Goal: Information Seeking & Learning: Learn about a topic

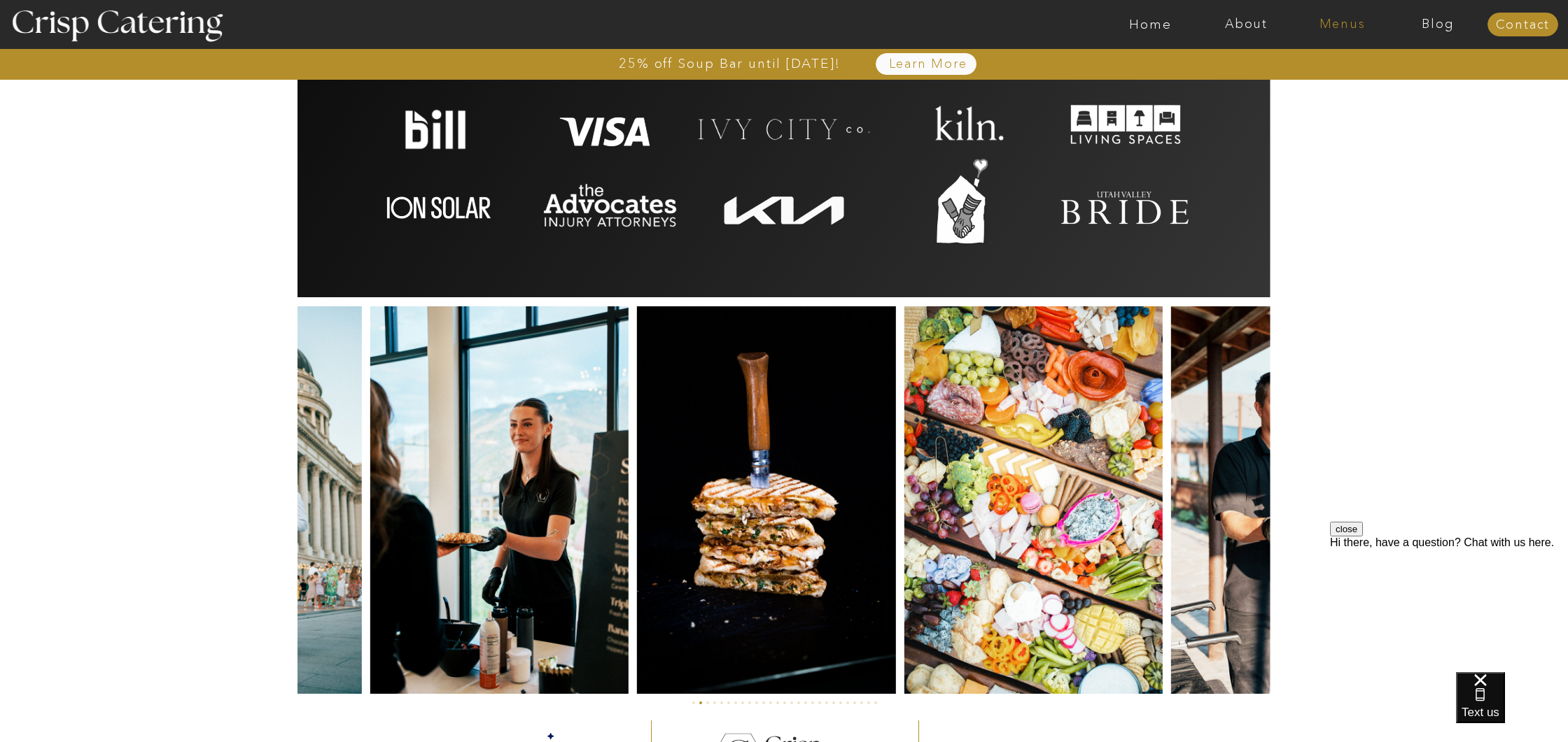
scroll to position [3061, 0]
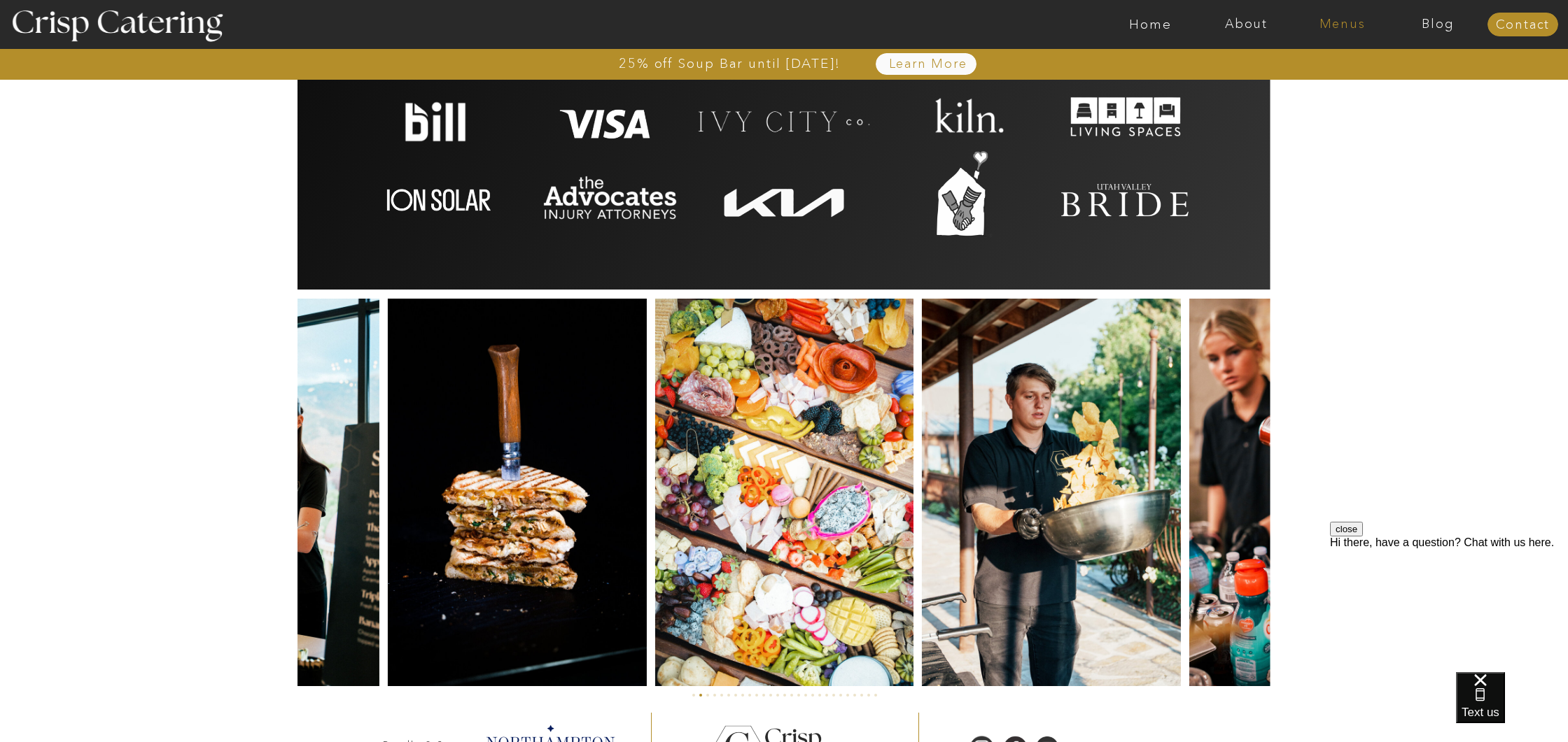
click at [1337, 28] on nav "Menus" at bounding box center [1342, 25] width 96 height 14
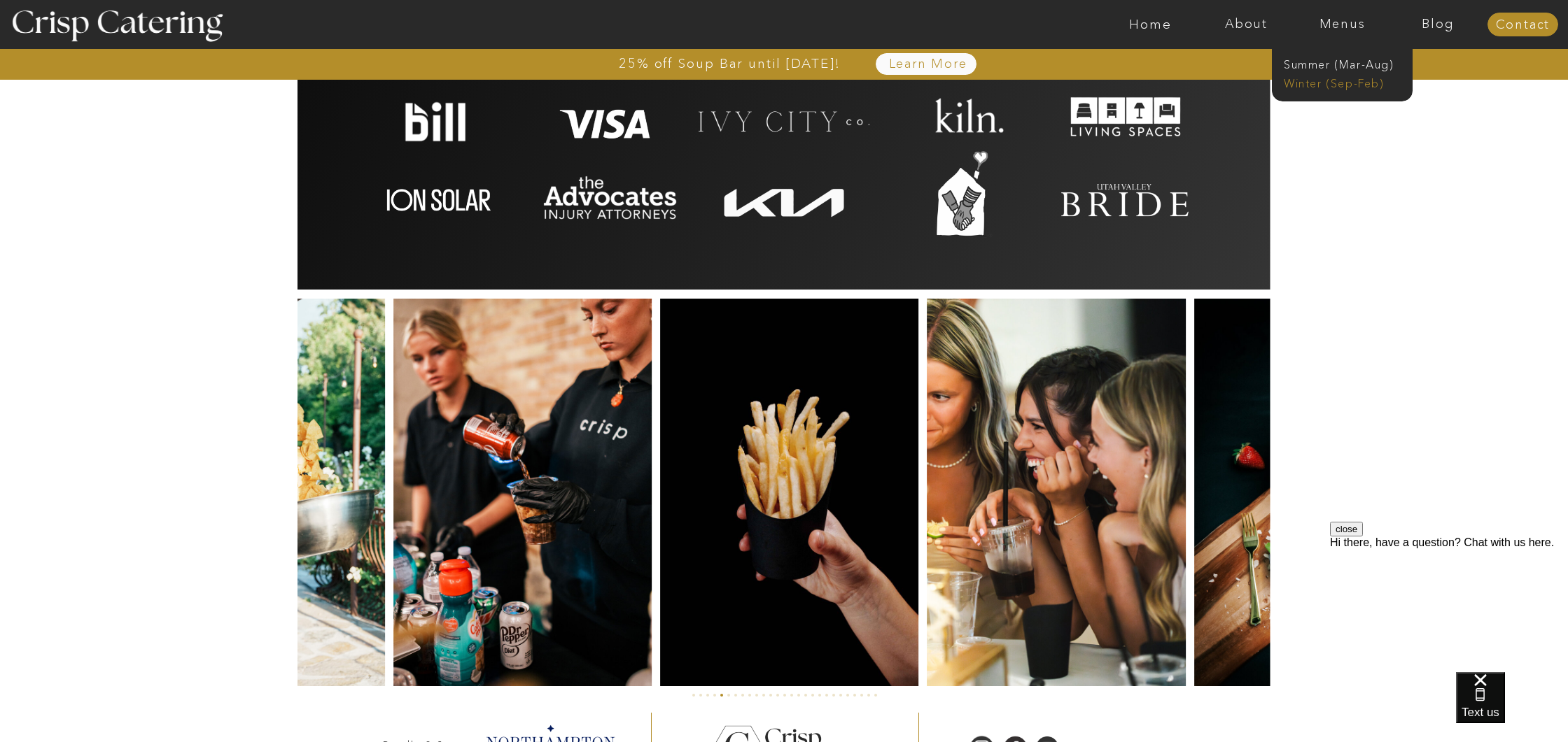
click at [1323, 81] on nav "Winter (Sep-Feb)" at bounding box center [1342, 81] width 115 height 13
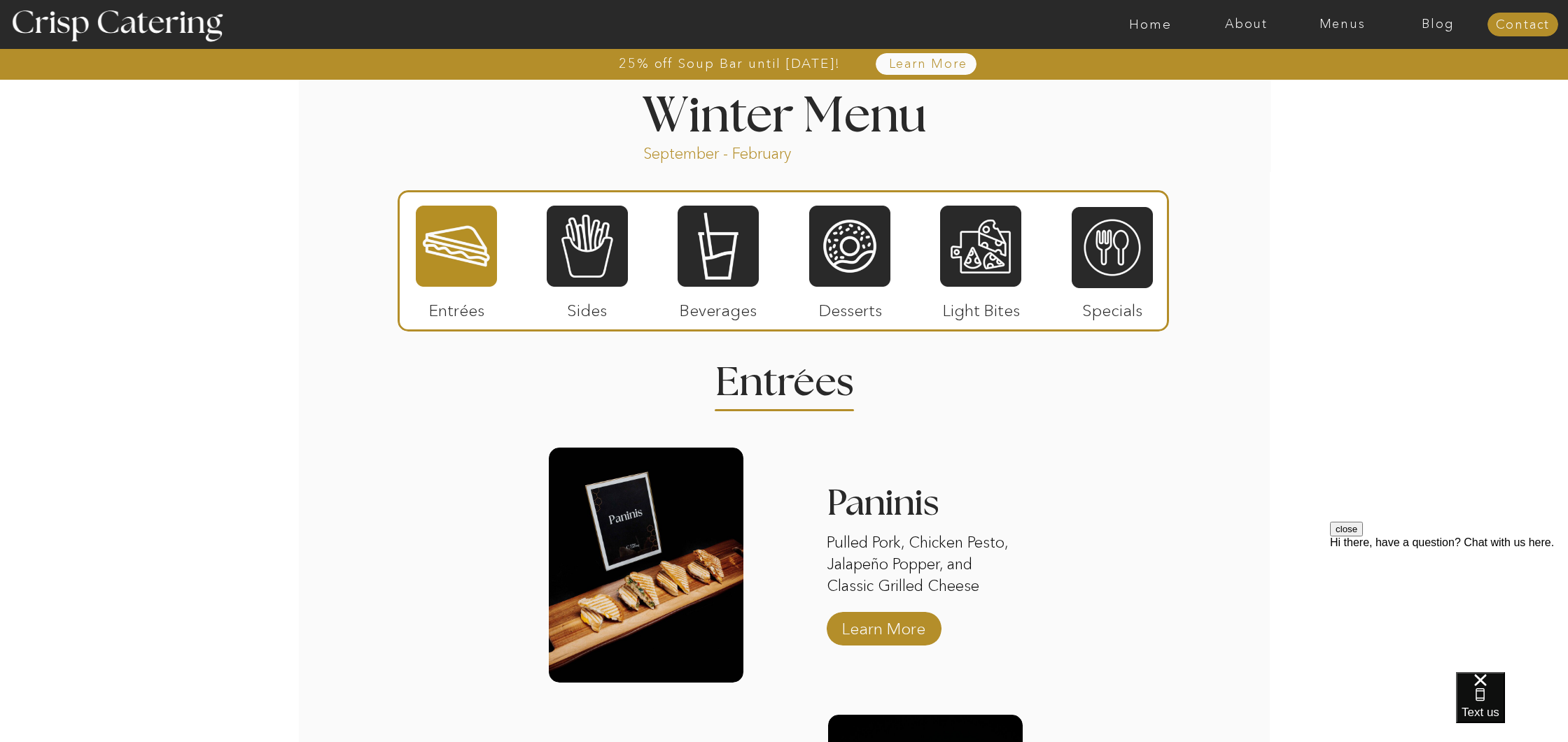
scroll to position [1480, 0]
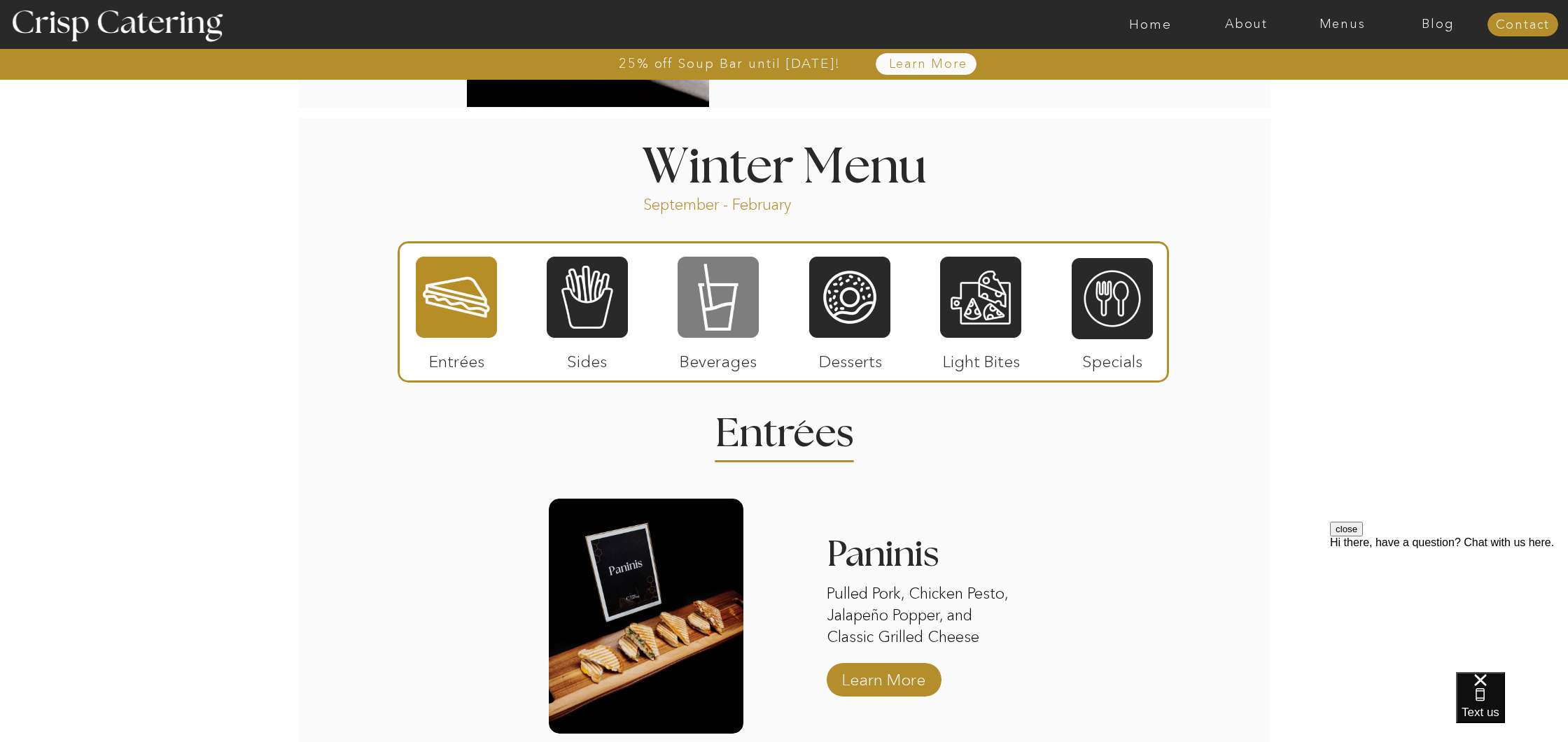
click at [725, 311] on div at bounding box center [719, 297] width 81 height 84
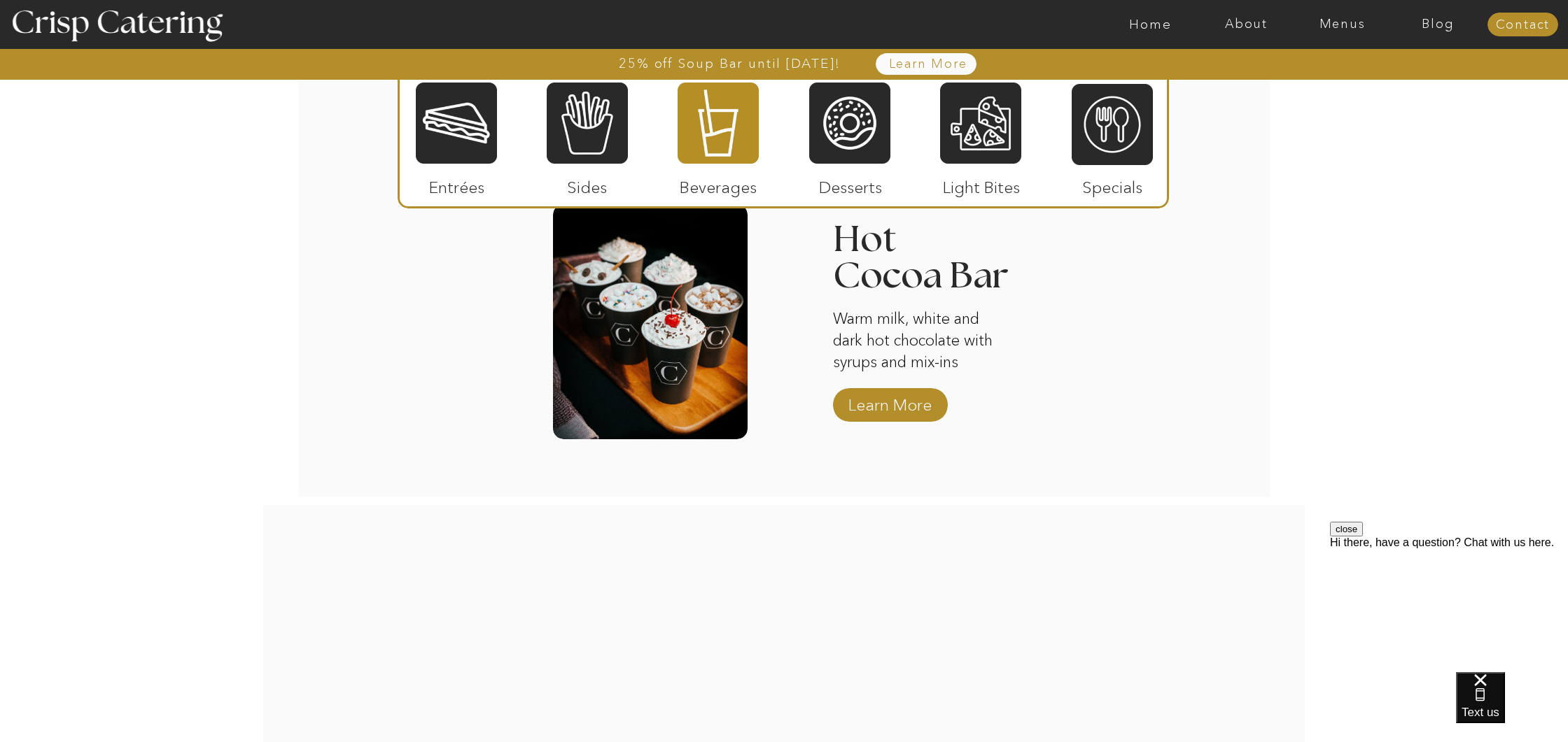
scroll to position [2323, 0]
click at [876, 410] on p "Learn More" at bounding box center [890, 402] width 93 height 41
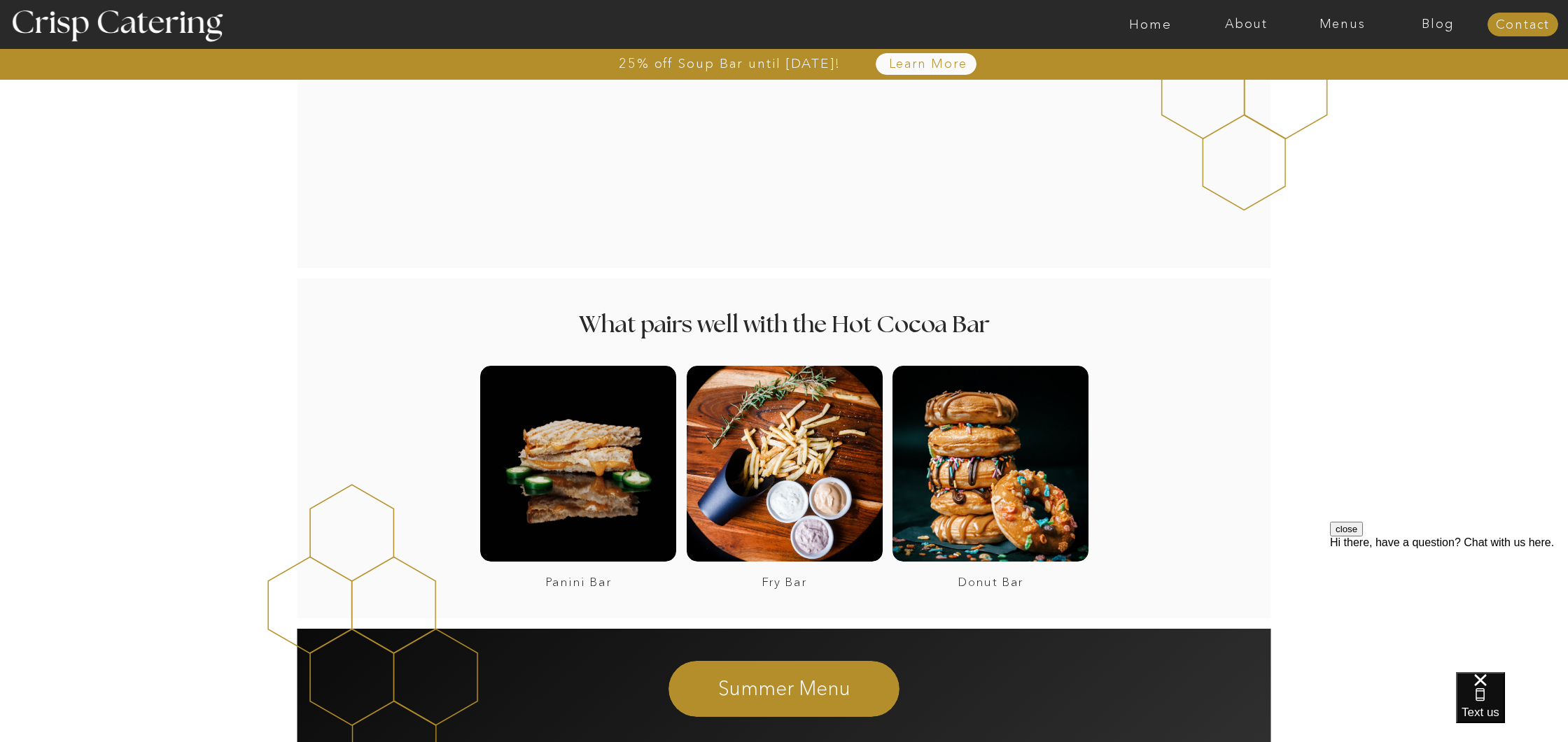
scroll to position [2408, 0]
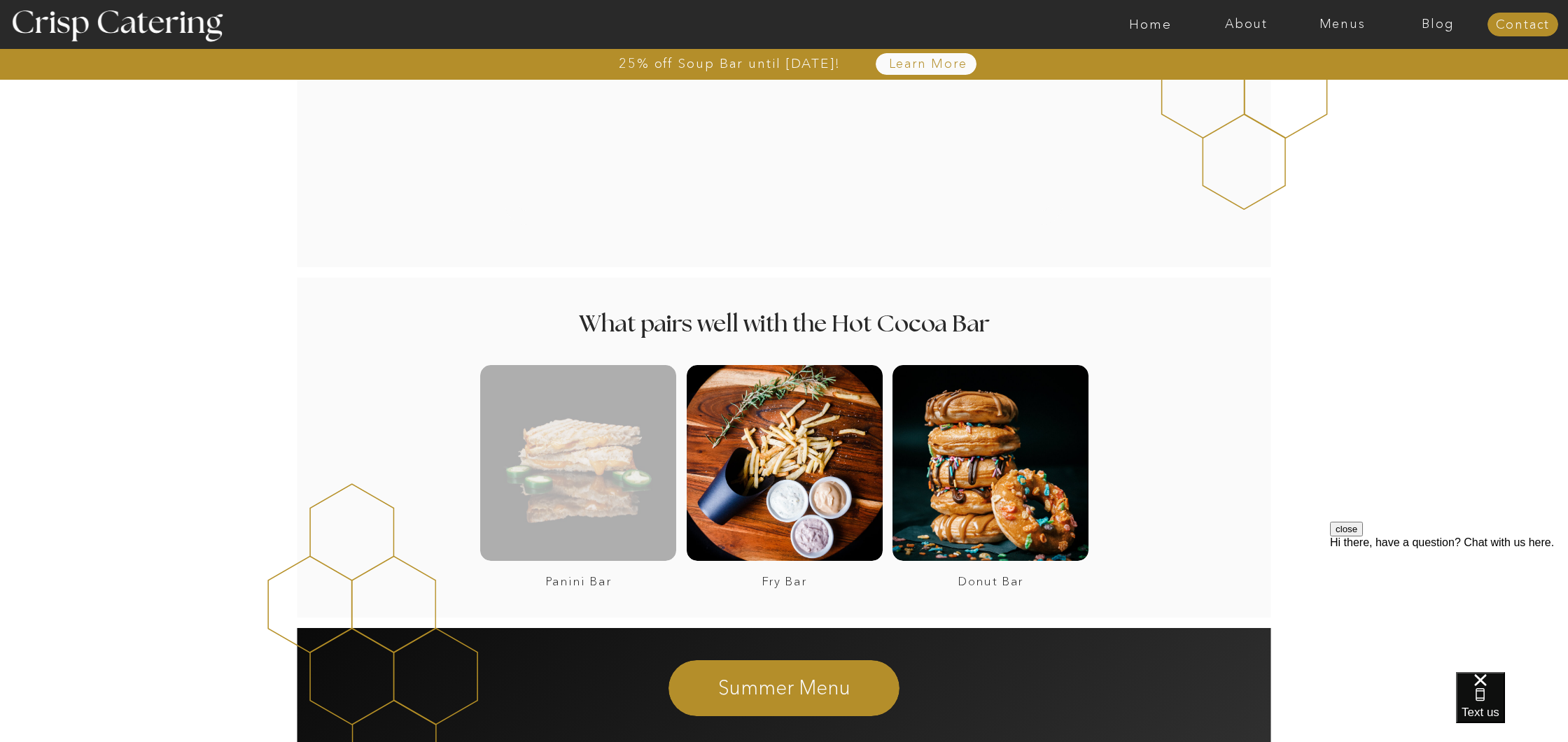
click at [662, 515] on div at bounding box center [579, 464] width 196 height 196
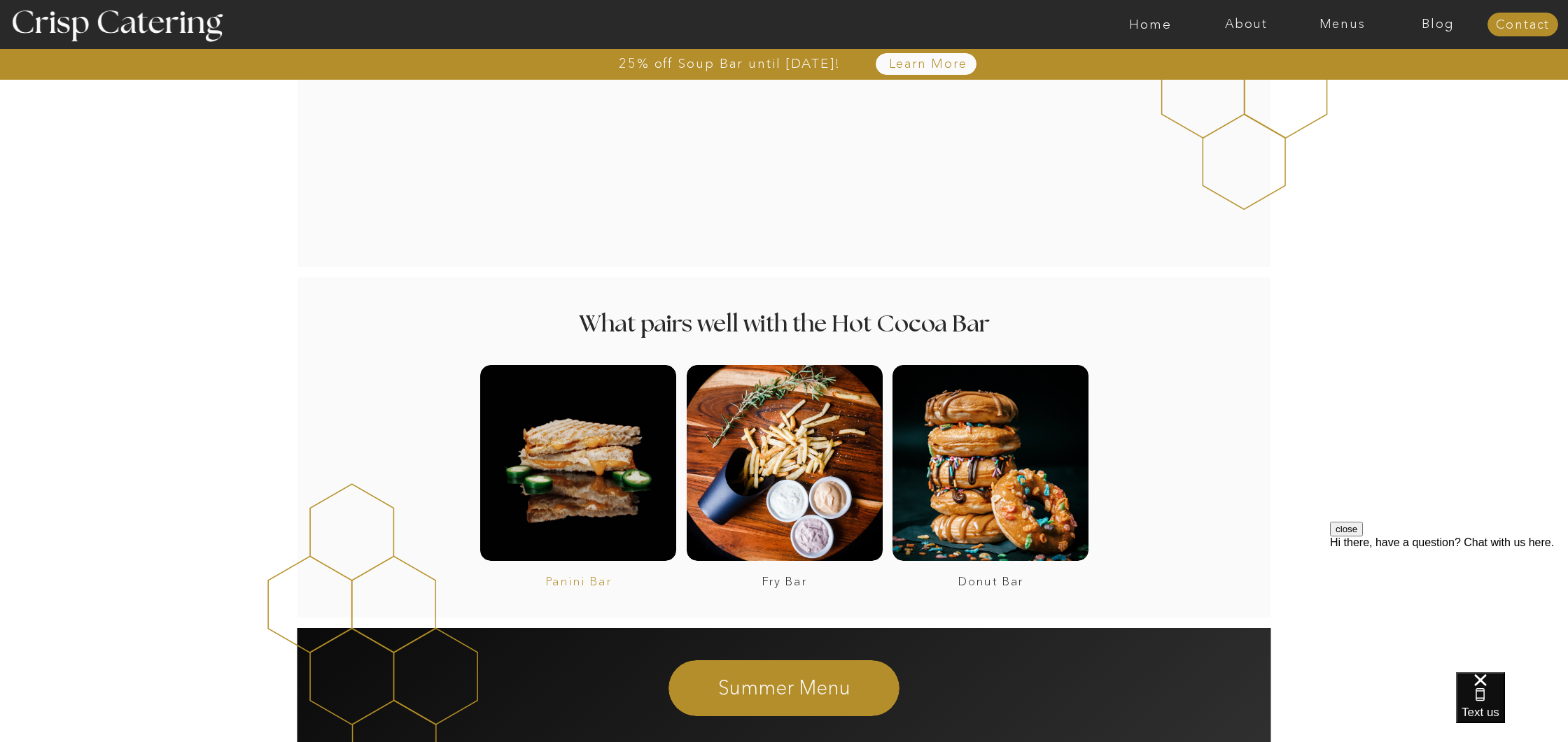
click at [587, 577] on h3 "Panini Bar" at bounding box center [578, 582] width 190 height 13
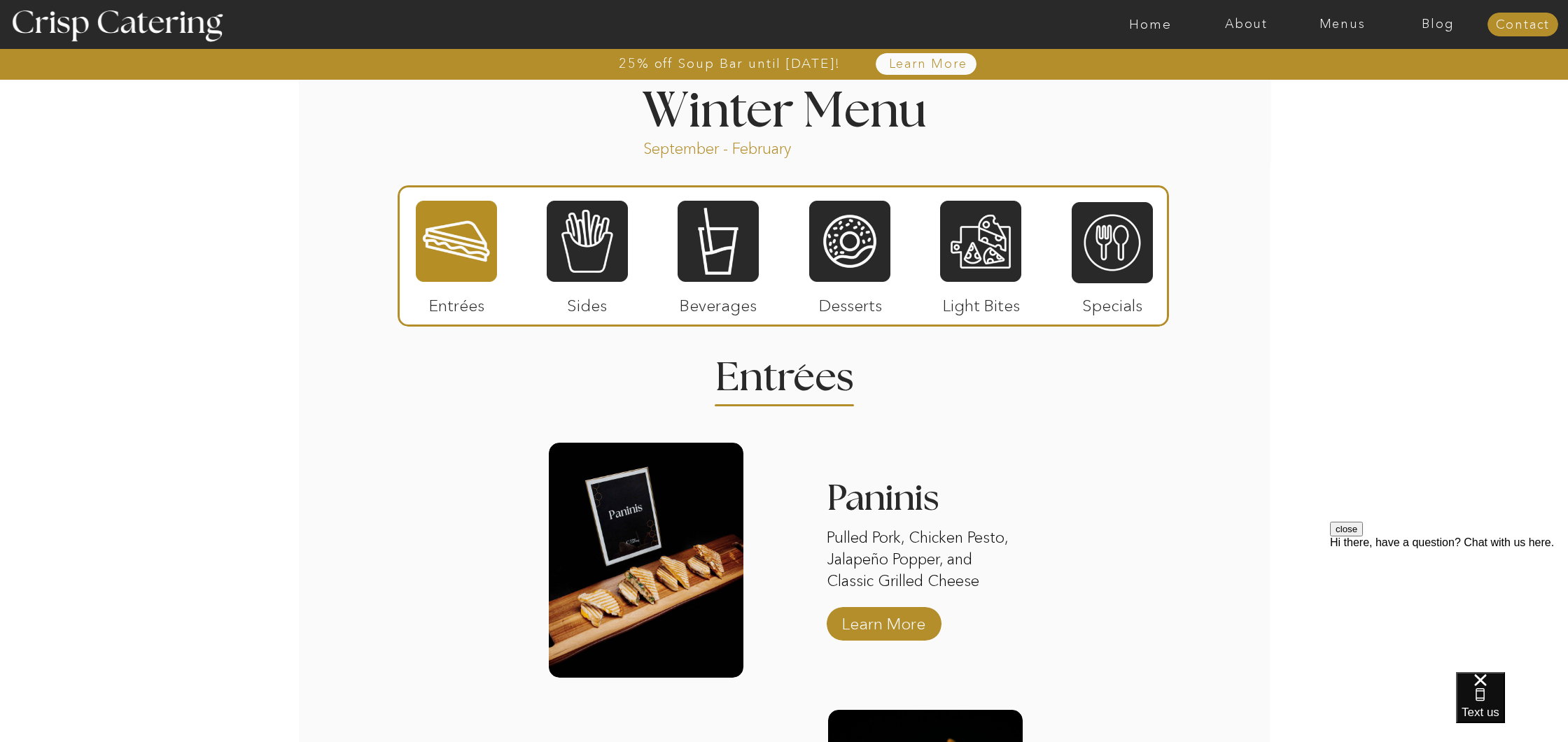
scroll to position [1534, 0]
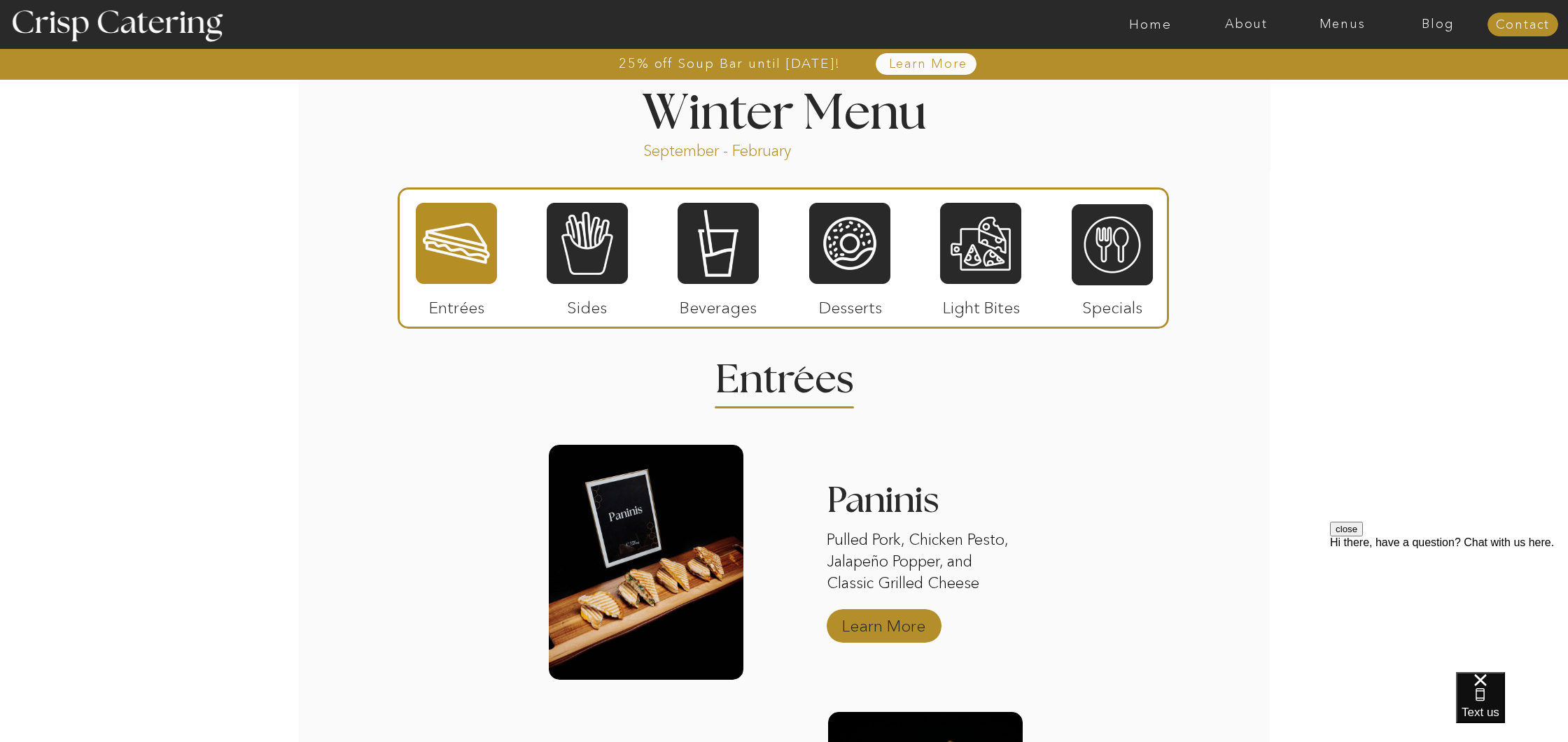
click at [871, 619] on p "Learn More" at bounding box center [884, 622] width 93 height 41
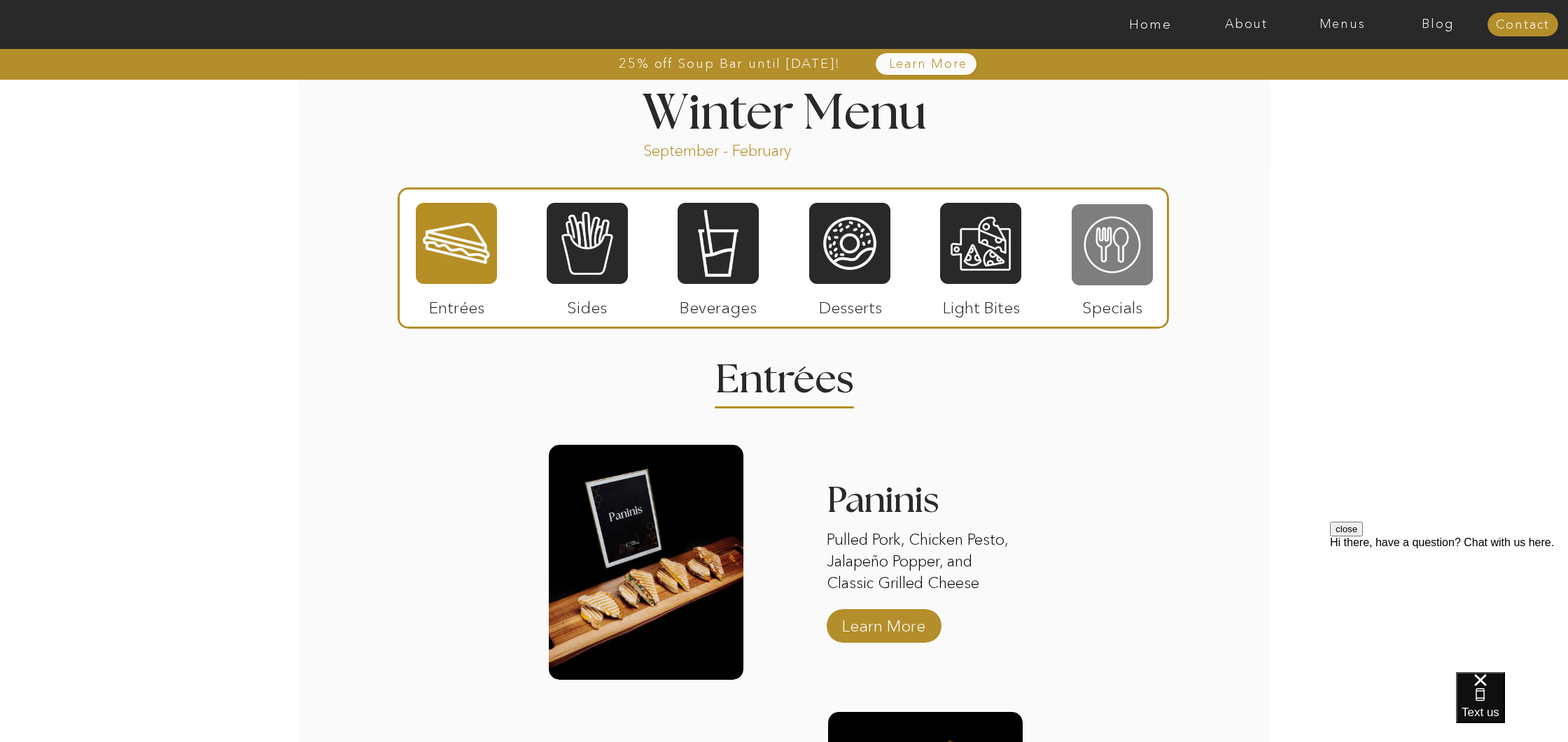
click at [1108, 279] on div at bounding box center [1112, 245] width 81 height 84
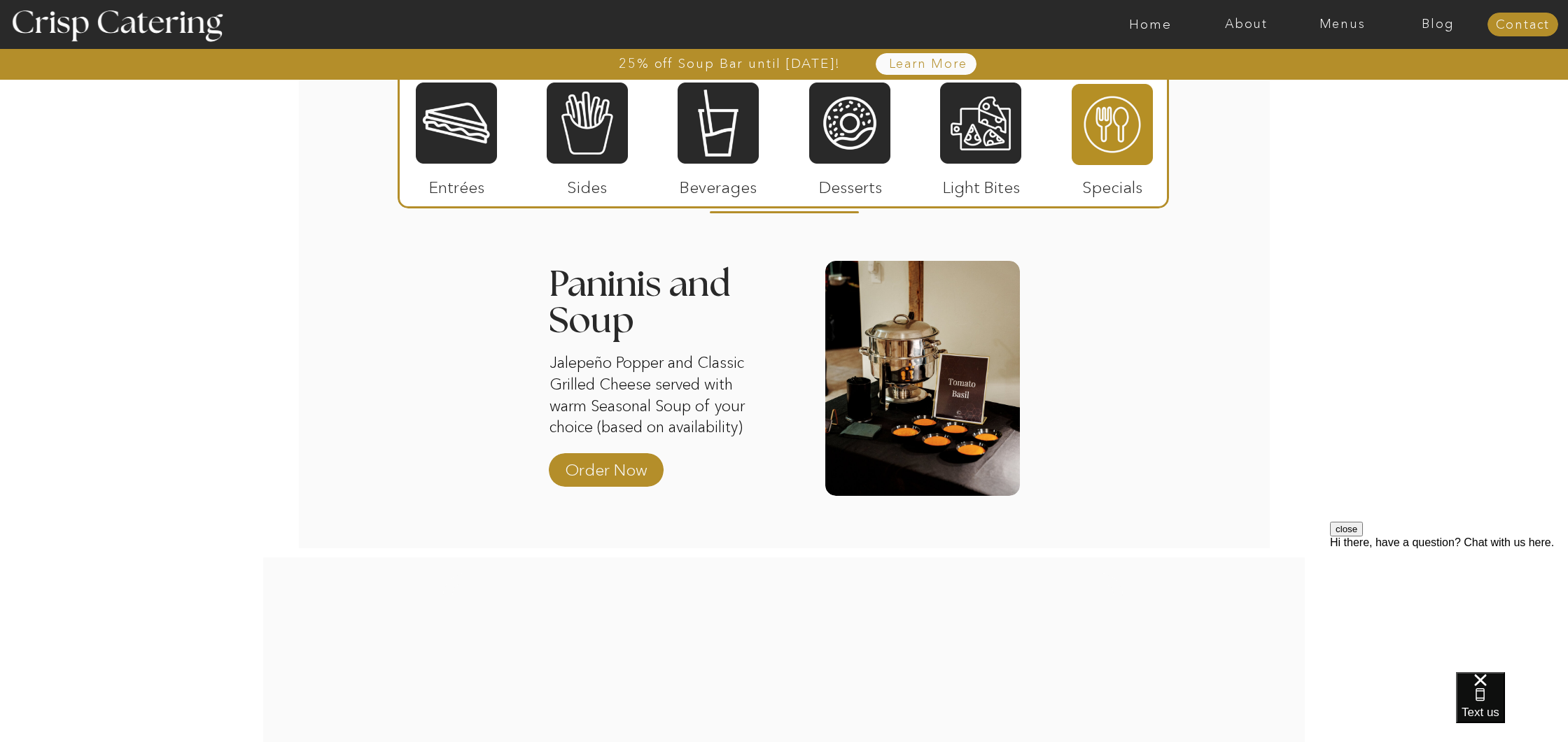
scroll to position [1739, 0]
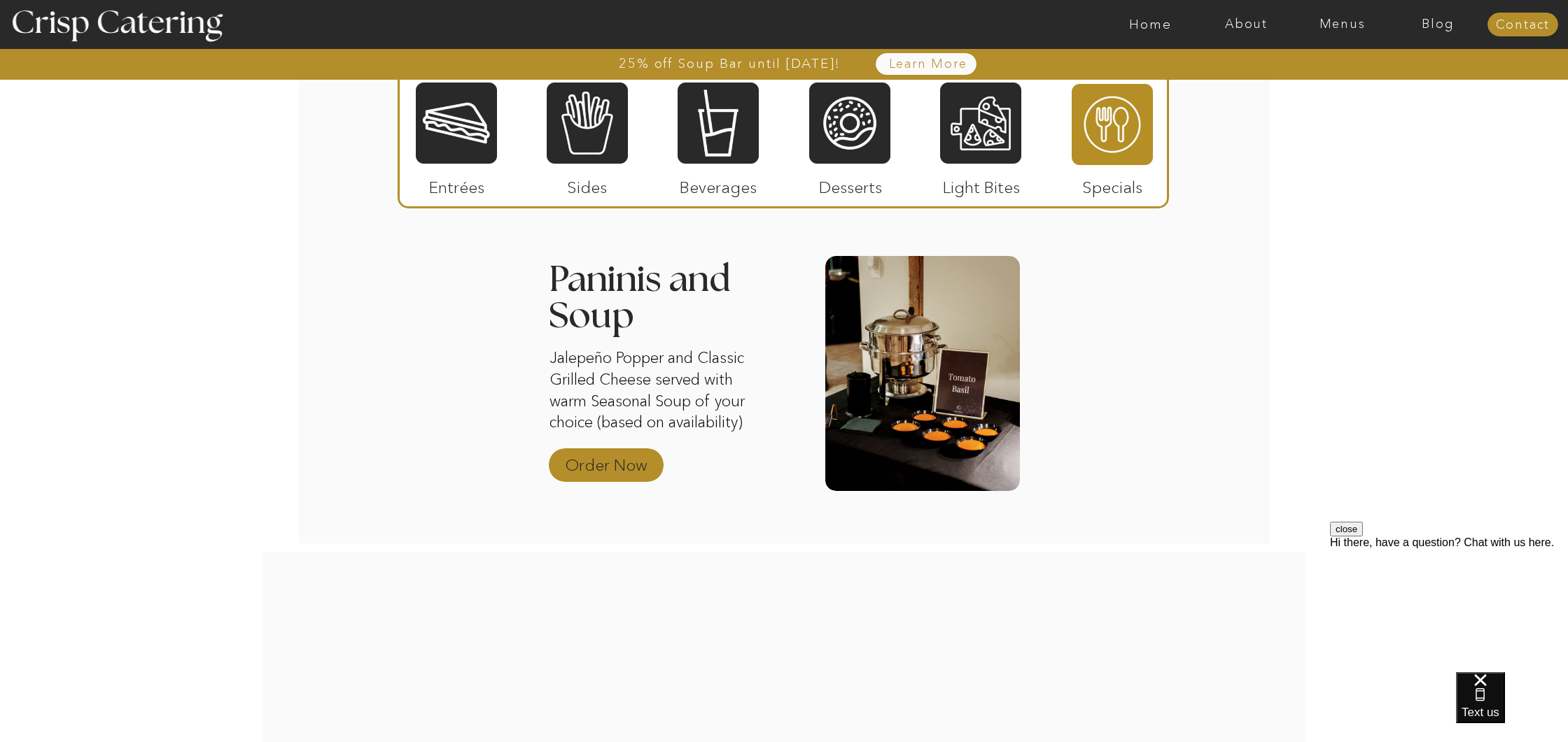
click at [629, 468] on p "Order Now" at bounding box center [606, 462] width 93 height 41
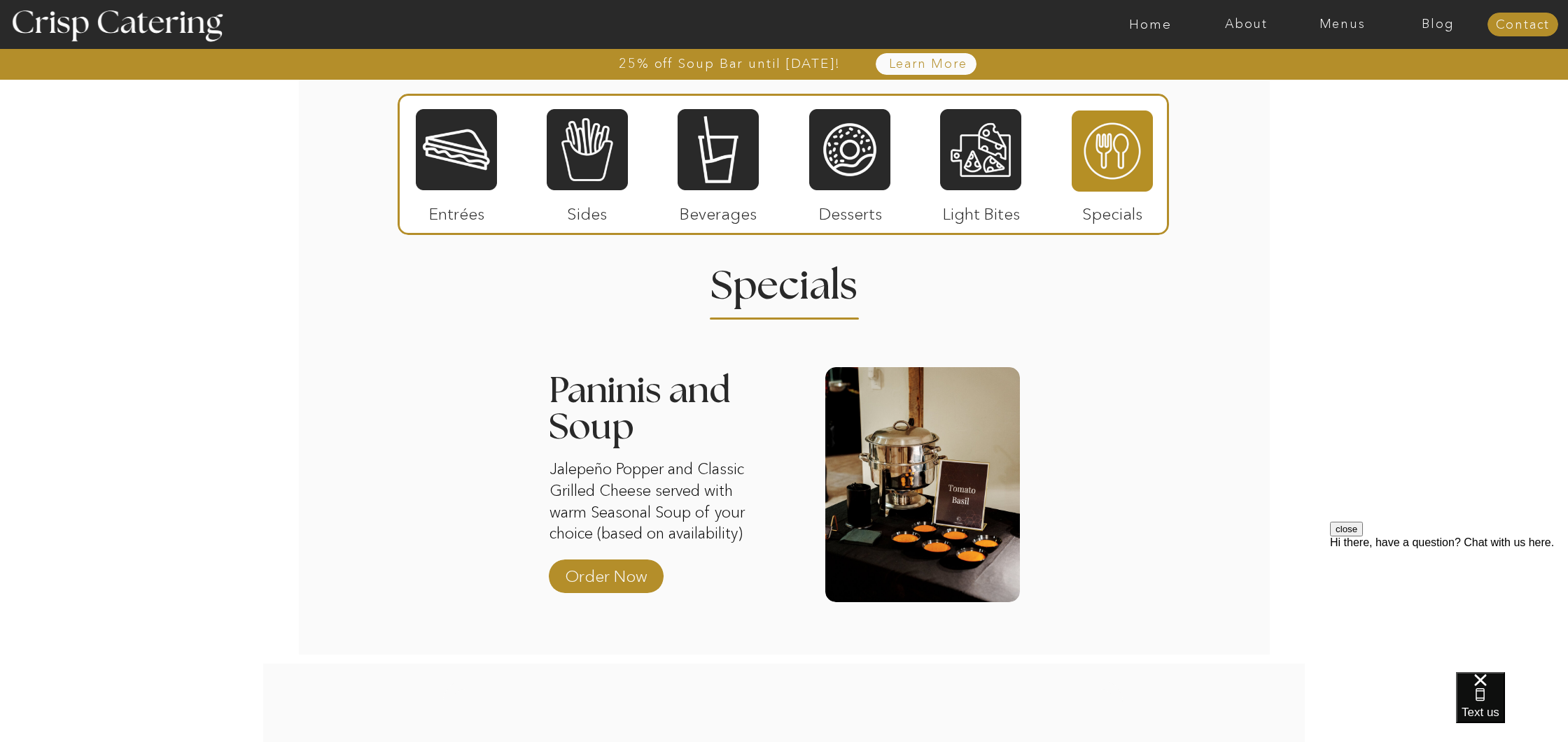
scroll to position [1617, 0]
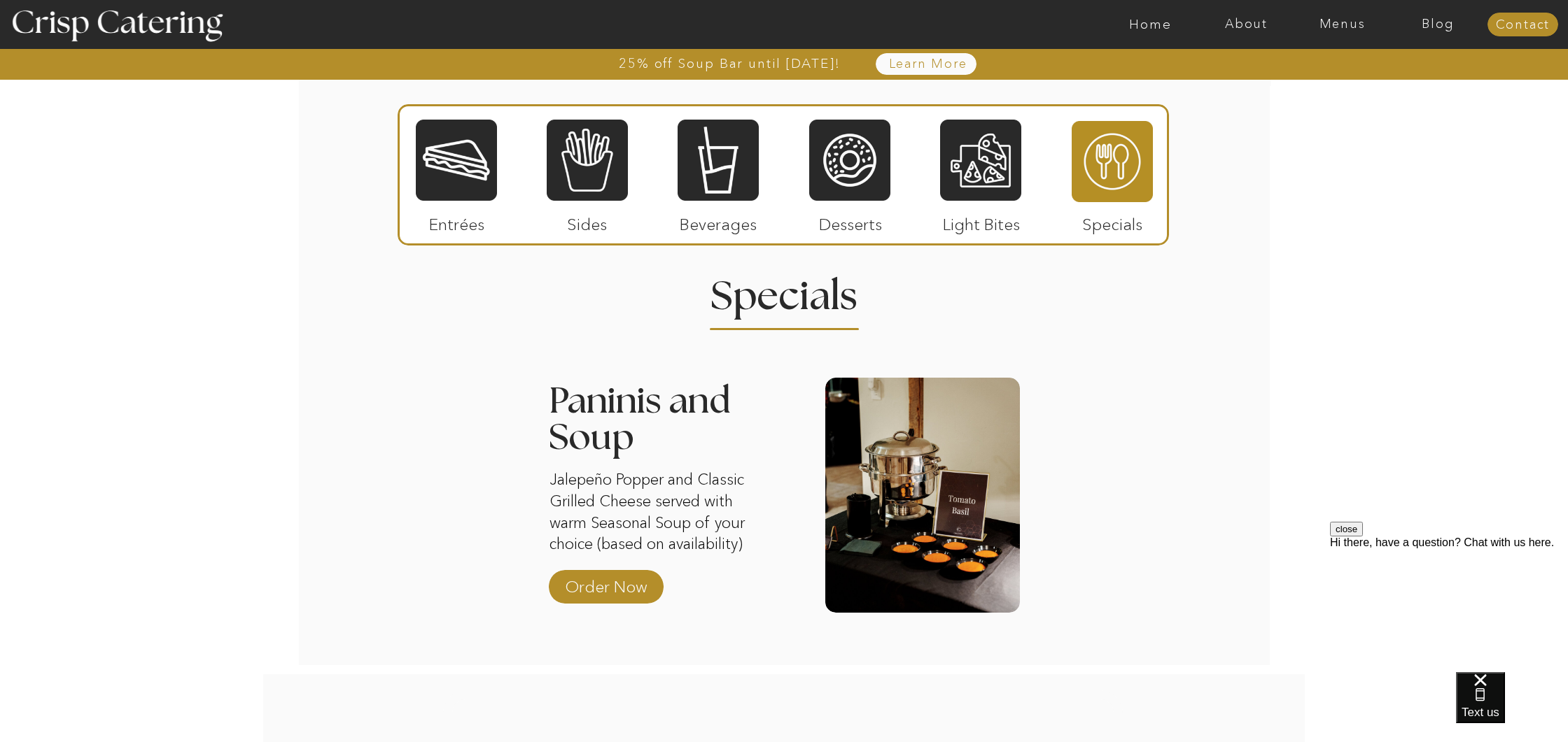
click at [957, 202] on p "Light Bites" at bounding box center [981, 221] width 93 height 41
click at [975, 222] on p "Light Bites" at bounding box center [981, 221] width 93 height 41
click at [971, 187] on div at bounding box center [981, 159] width 81 height 84
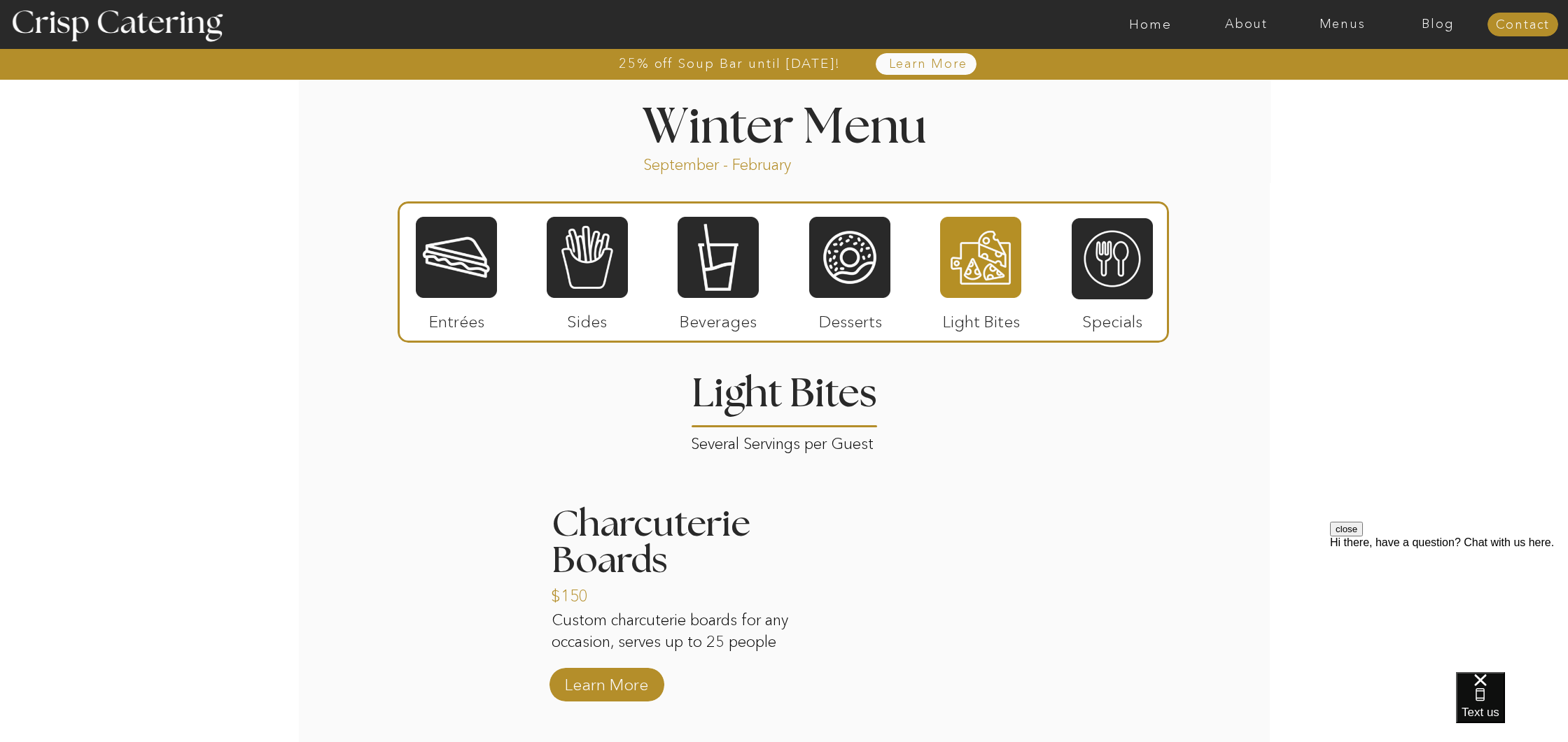
scroll to position [1525, 0]
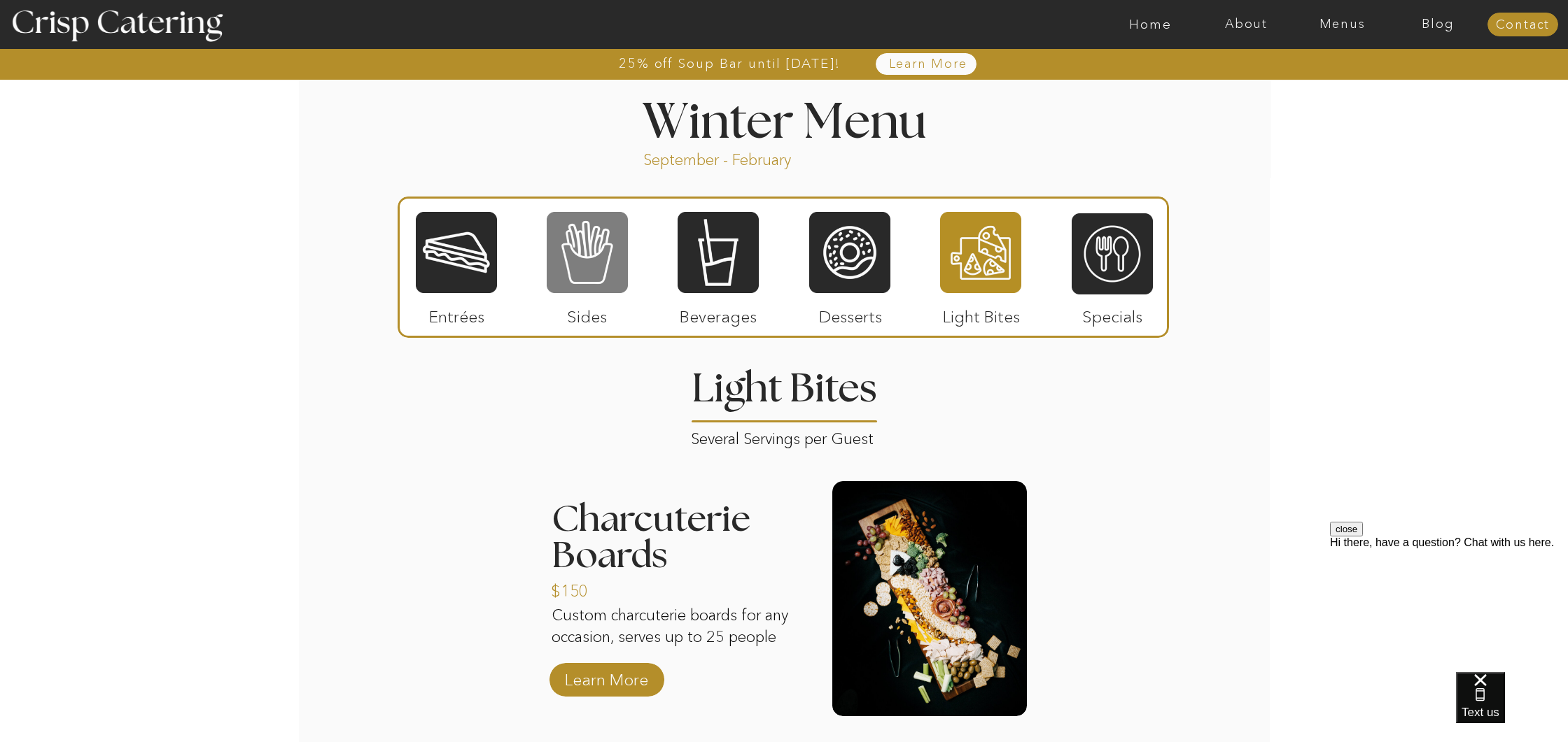
click at [584, 284] on div at bounding box center [588, 253] width 81 height 84
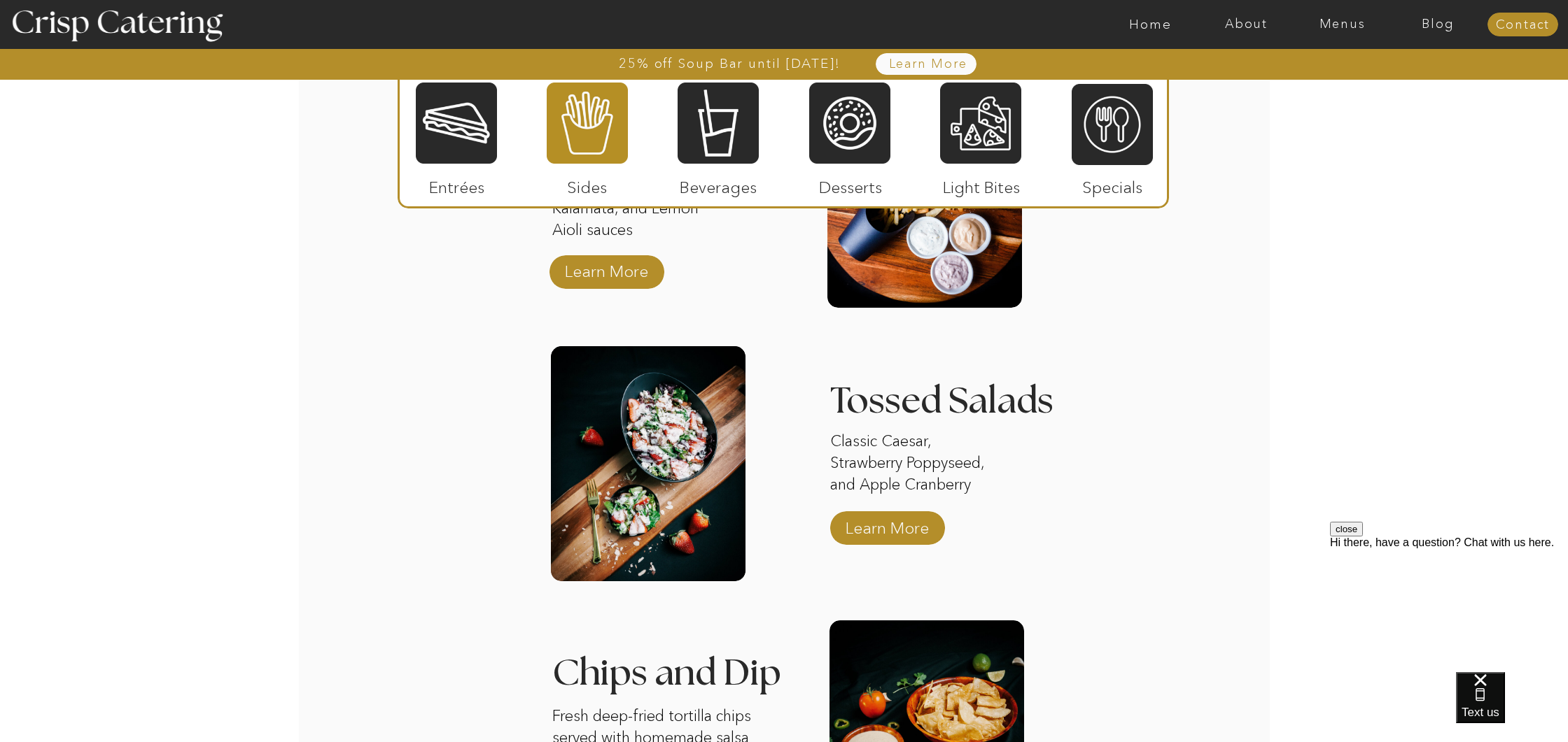
scroll to position [1956, 0]
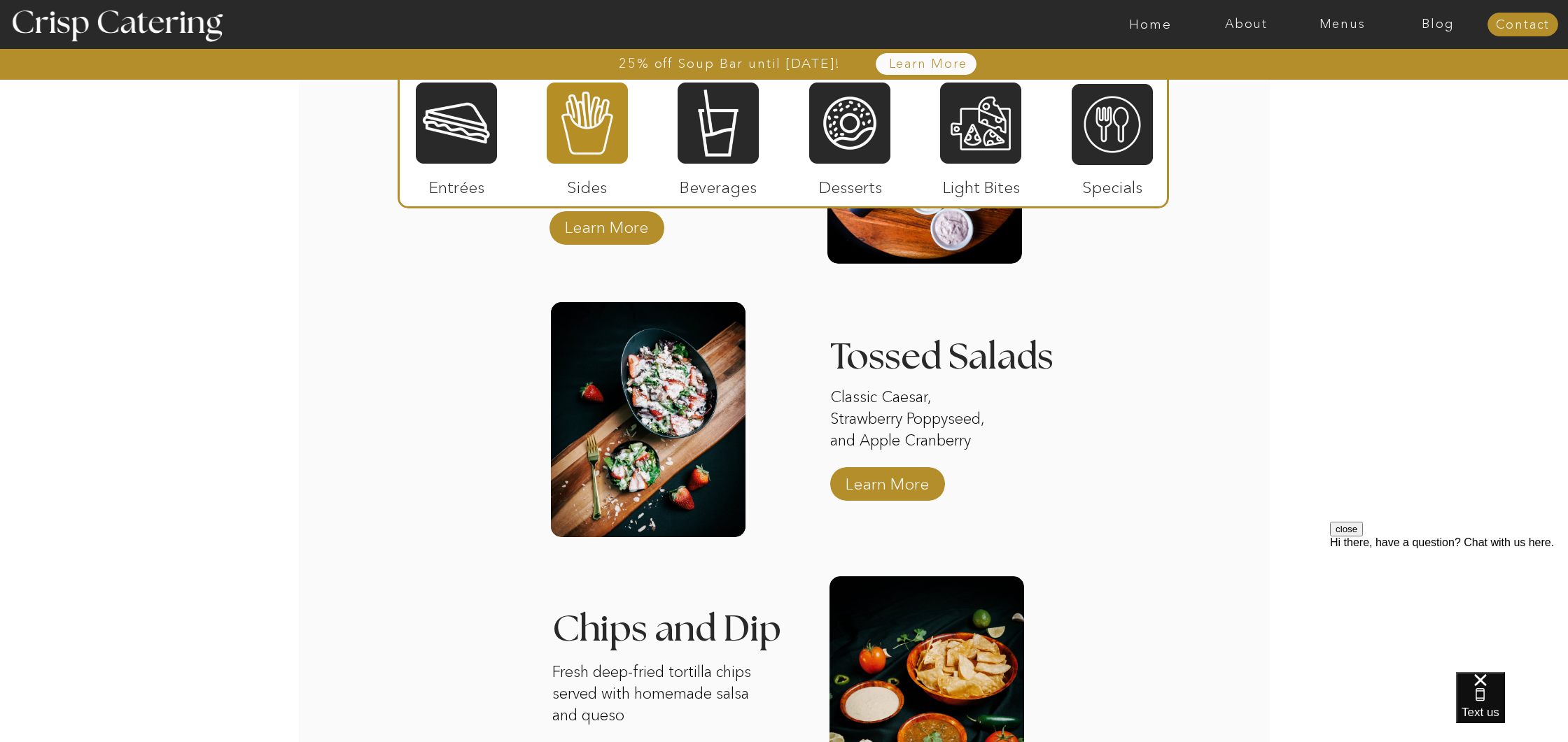
click at [909, 357] on h3 "Tossed Salads" at bounding box center [951, 357] width 240 height 35
click at [912, 479] on p "Learn More" at bounding box center [887, 480] width 93 height 41
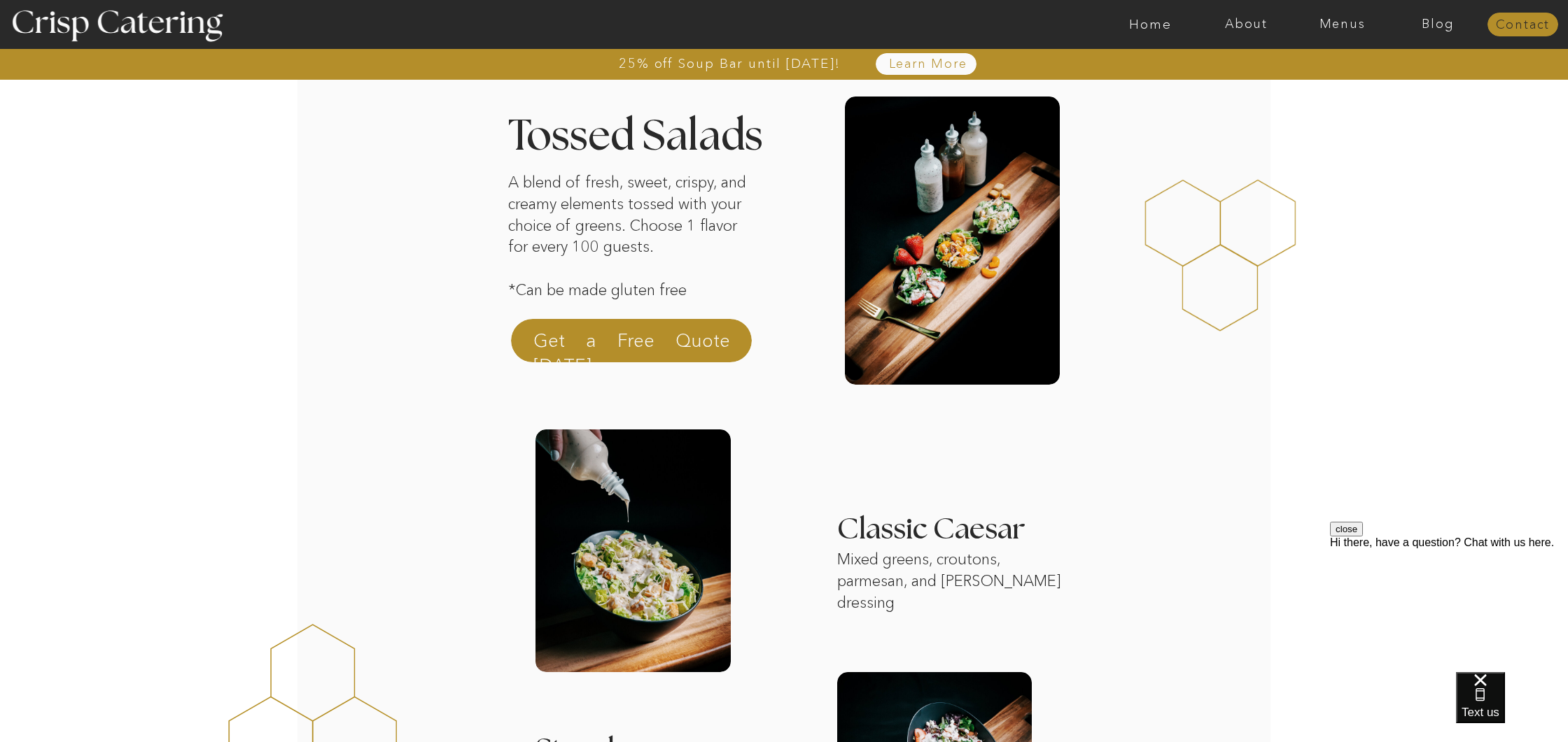
click at [1532, 28] on nav "Contact" at bounding box center [1522, 25] width 70 height 14
